Goal: Task Accomplishment & Management: Use online tool/utility

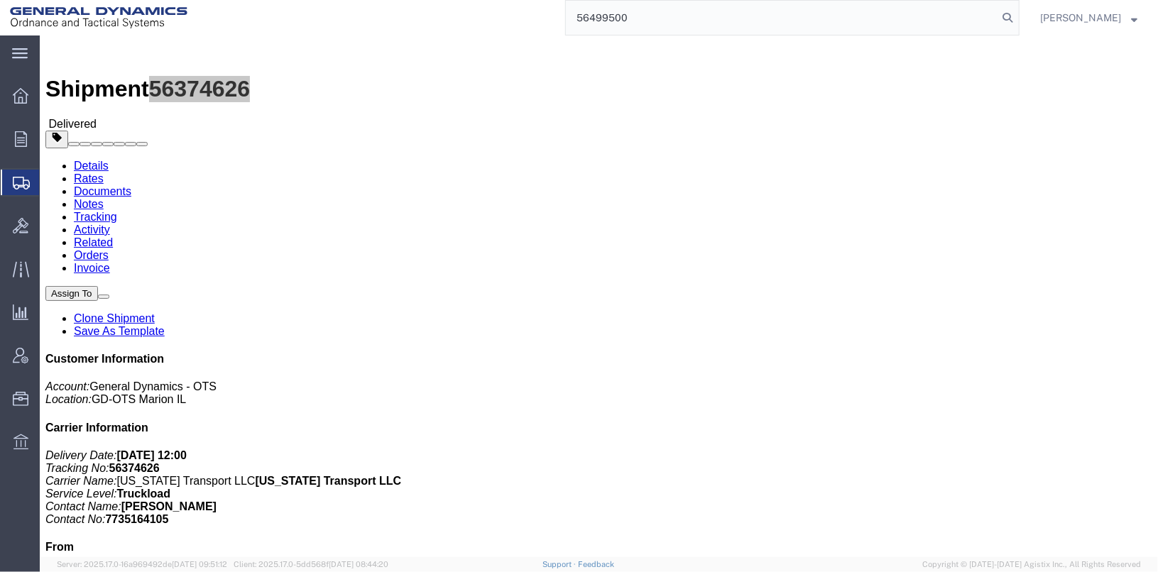
type input "56499500"
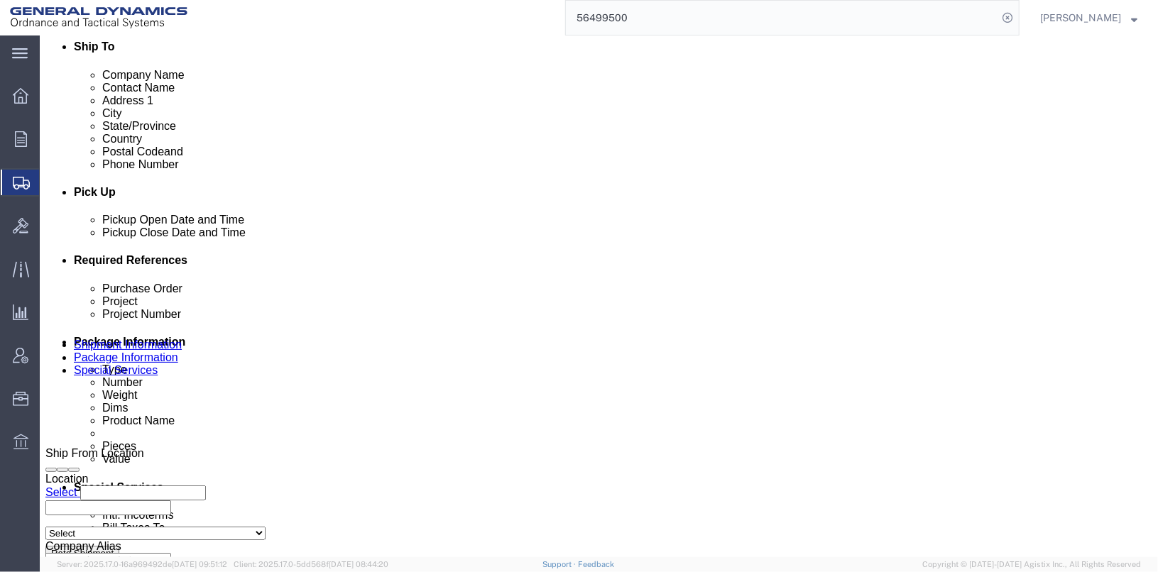
scroll to position [568, 0]
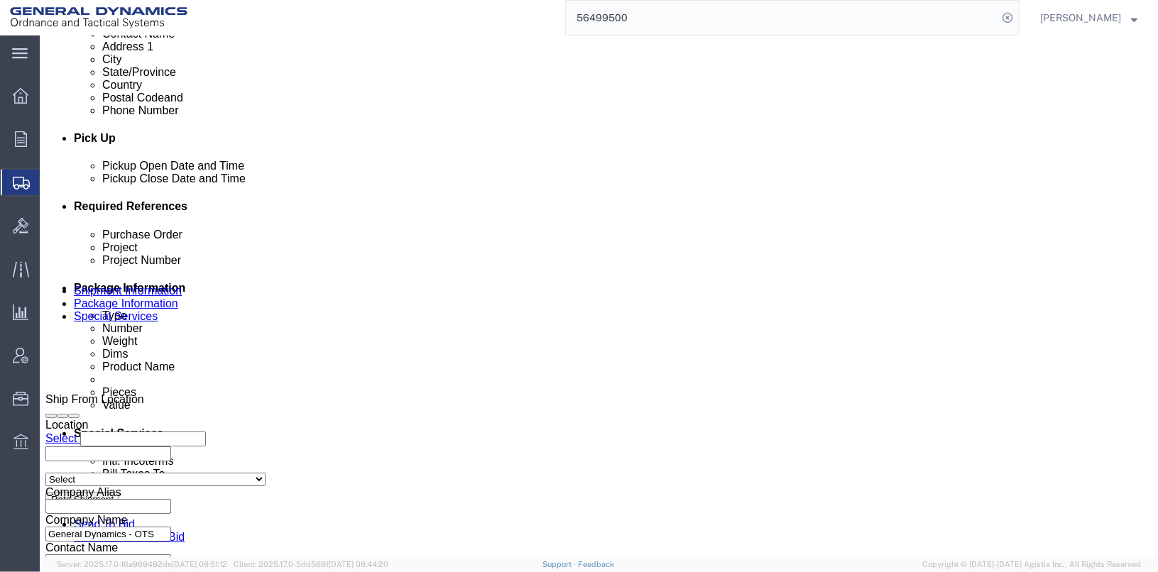
click input "TRK- TLR-"
click input "TRK-235035 TLR-"
type input "TRK-235035 TLR-224067"
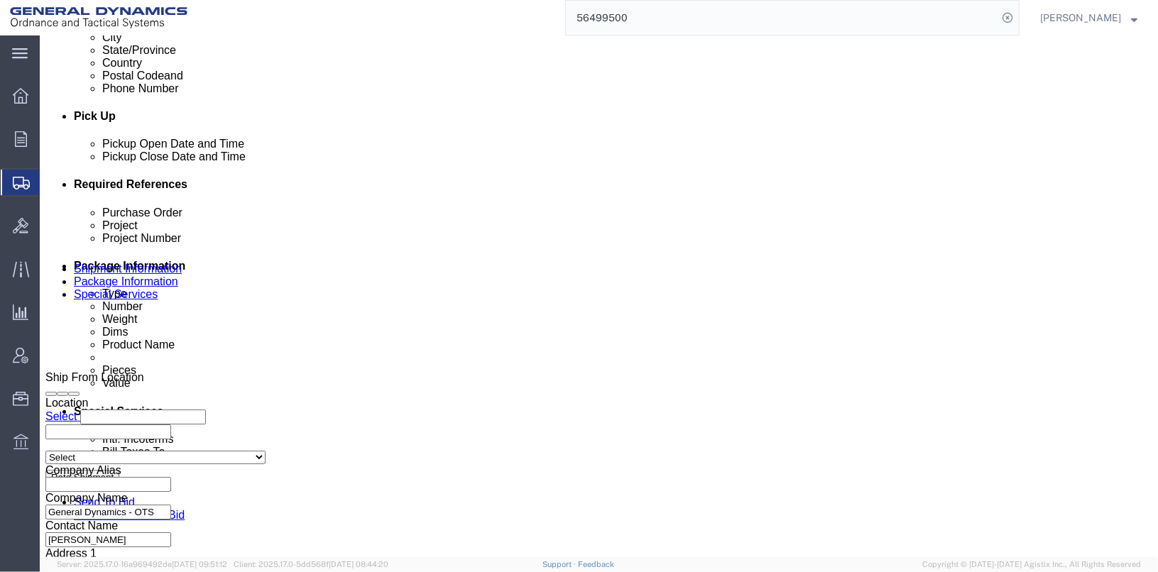
scroll to position [733, 0]
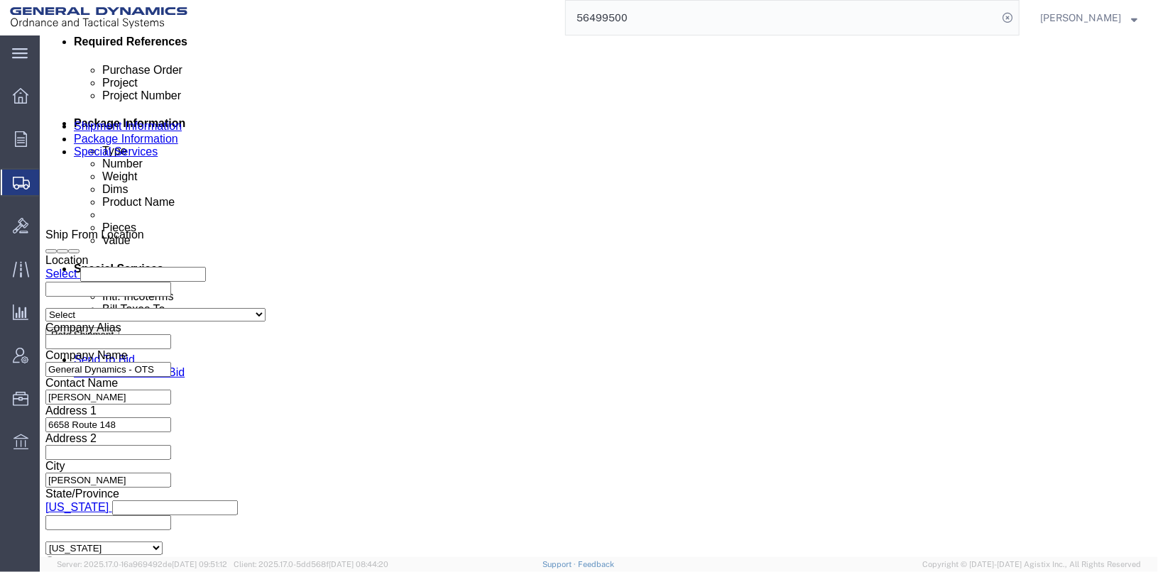
click button "Continue"
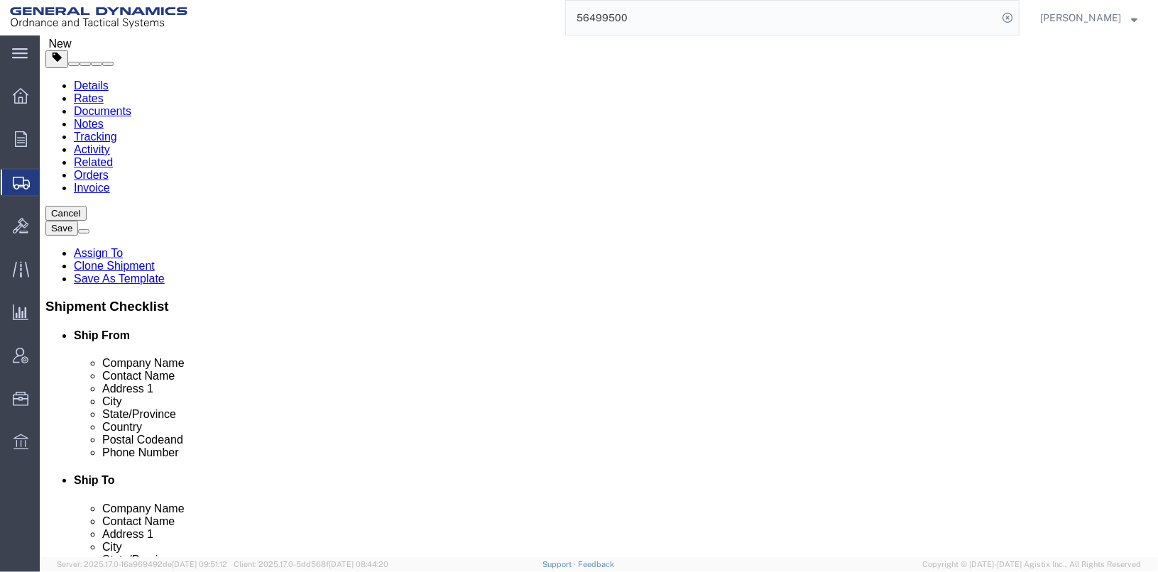
scroll to position [84, 0]
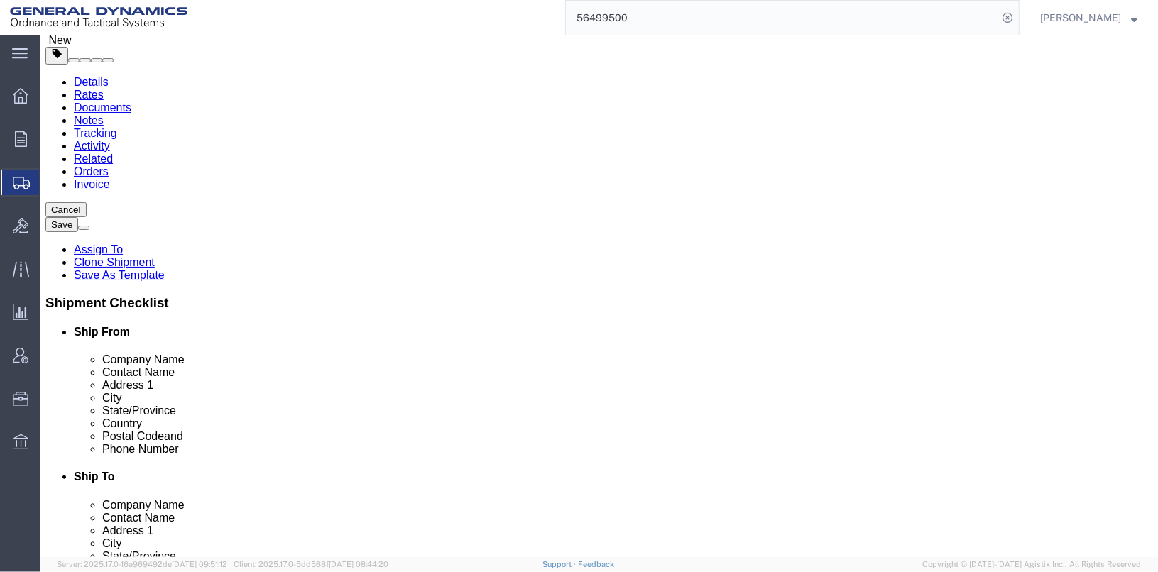
click dd "570.52 USD"
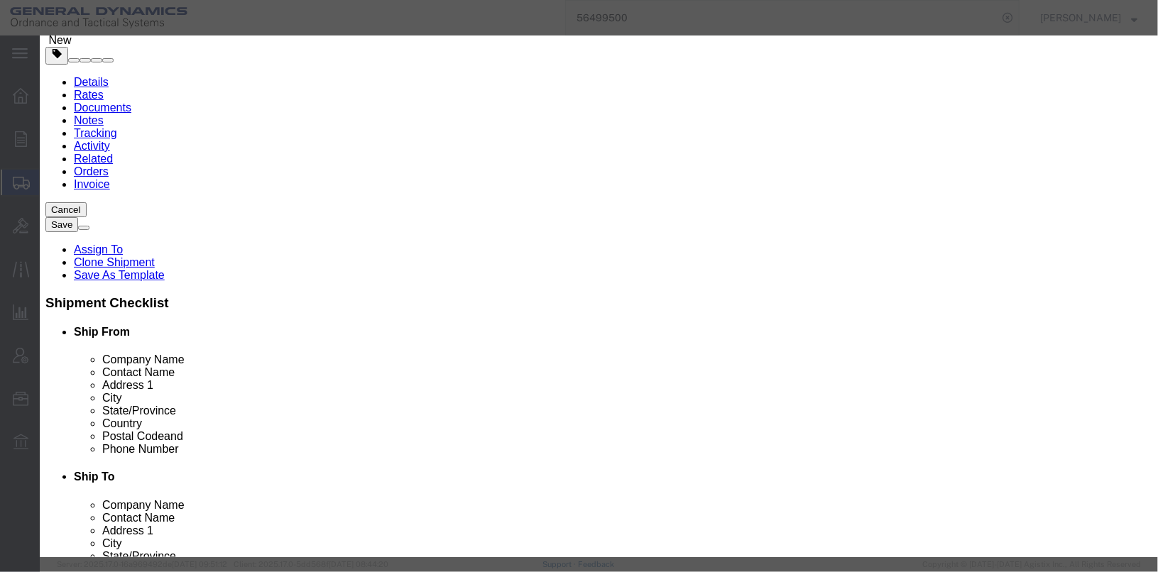
scroll to position [416, 0]
click button "Save & Close"
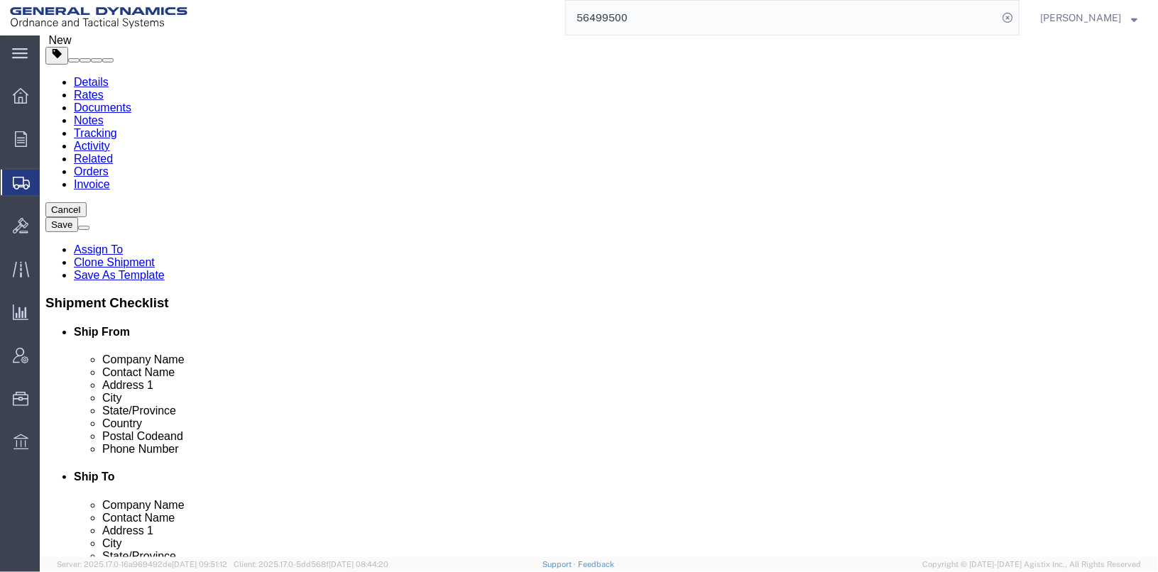
click link "Special Services"
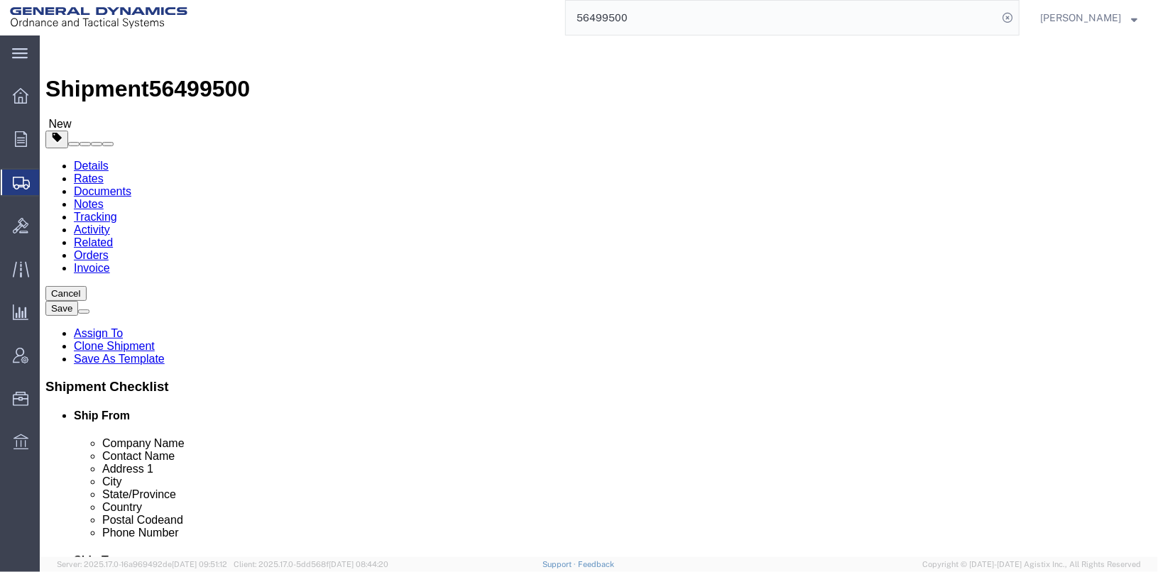
click span "button"
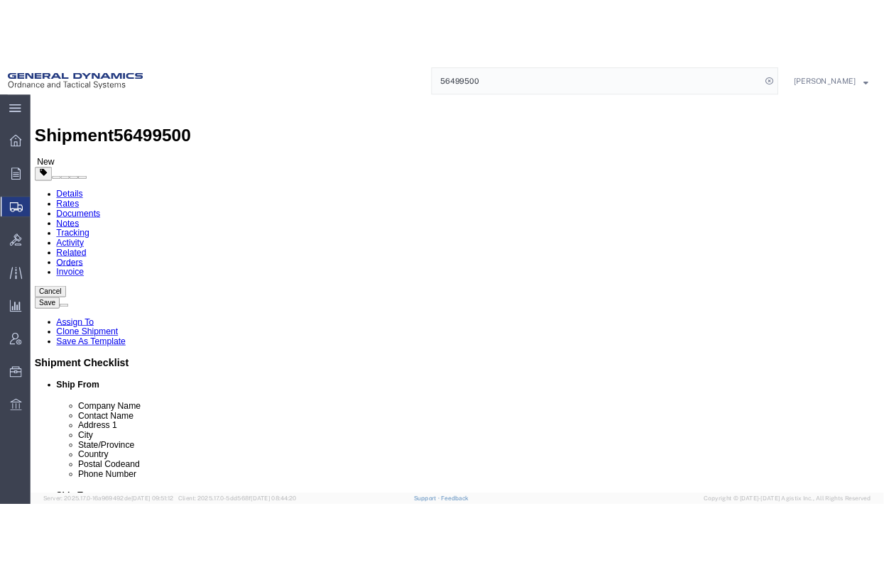
scroll to position [399, 0]
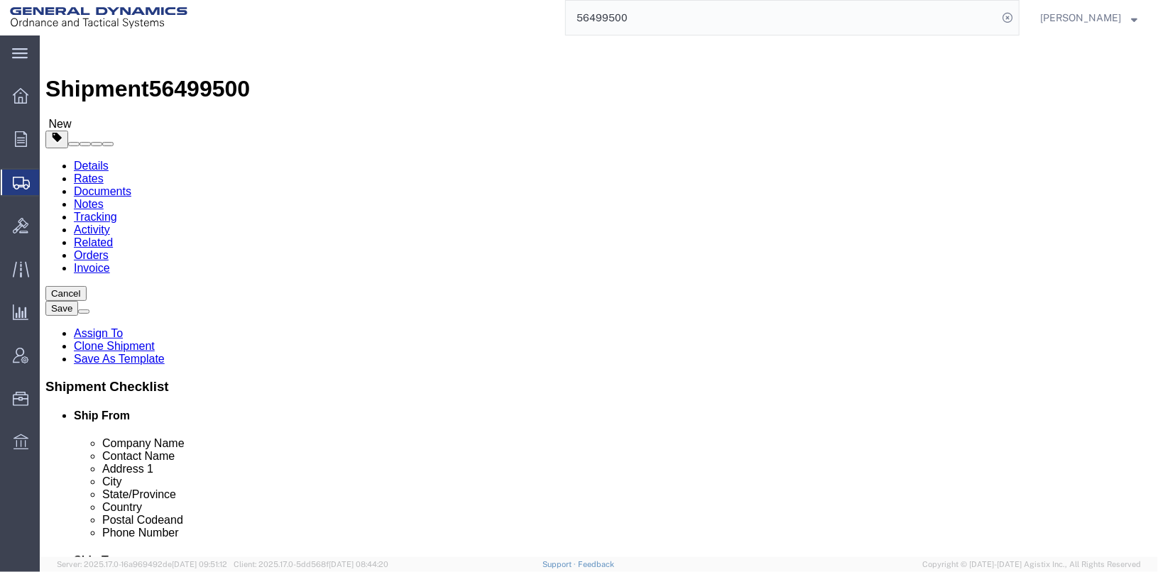
click button "Rate Shipment"
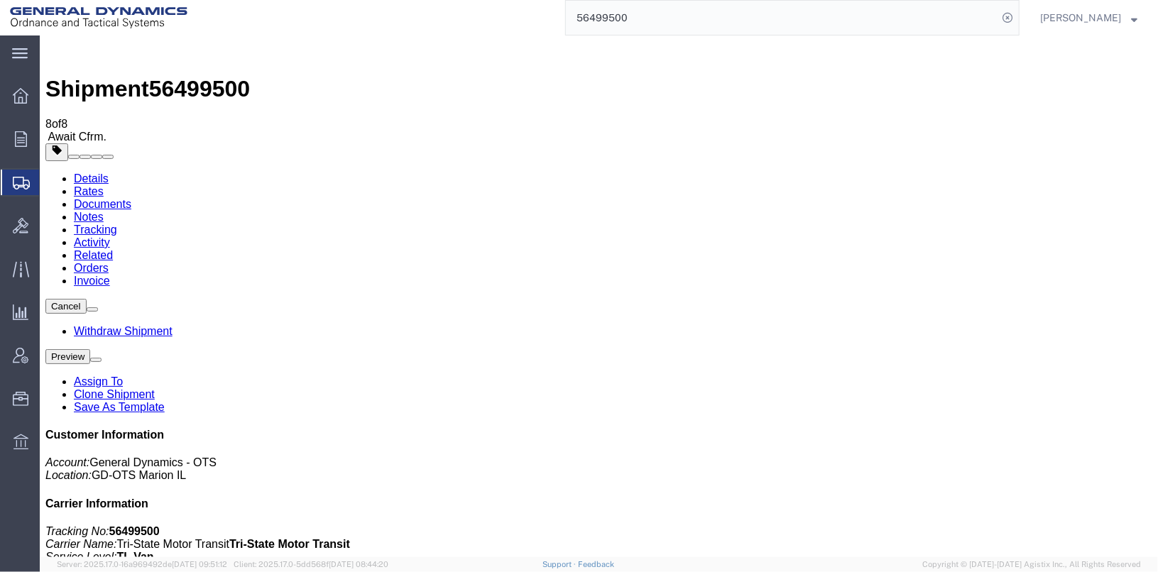
checkbox input "true"
checkbox input "false"
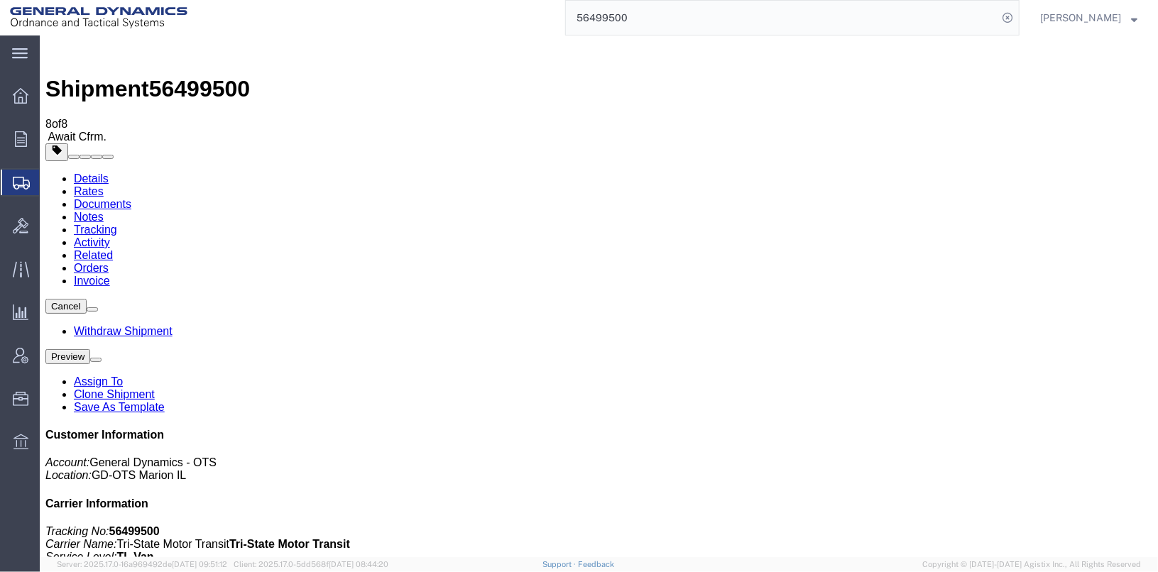
checkbox input "true"
select select "2"
